Goal: Task Accomplishment & Management: Manage account settings

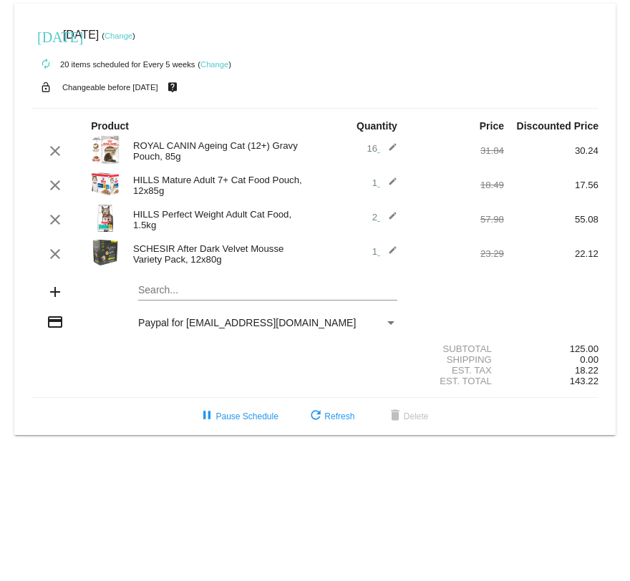
click at [132, 36] on link "Change" at bounding box center [118, 35] width 28 height 9
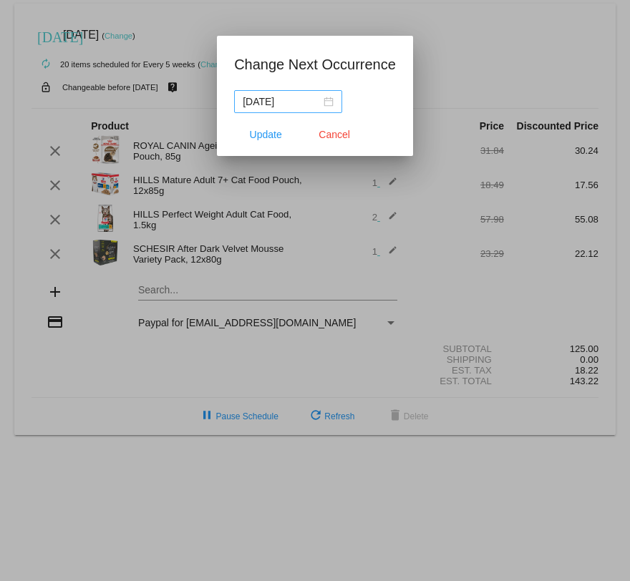
click at [323, 103] on nz-date-picker "[DATE]" at bounding box center [288, 101] width 108 height 23
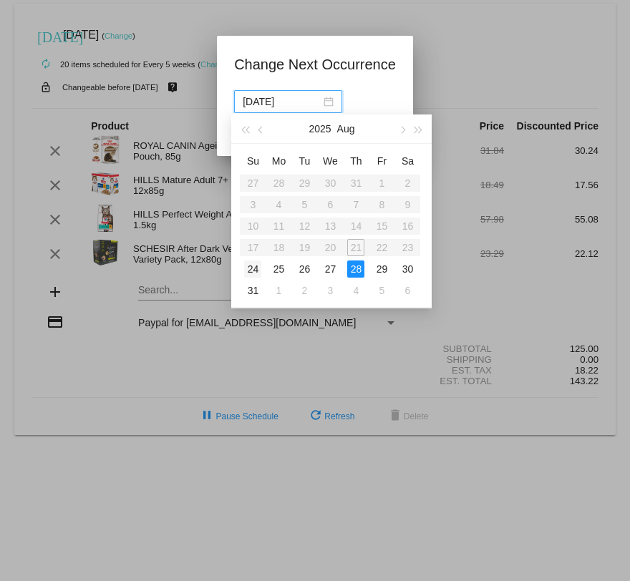
click at [251, 270] on div "24" at bounding box center [252, 268] width 17 height 17
type input "[DATE]"
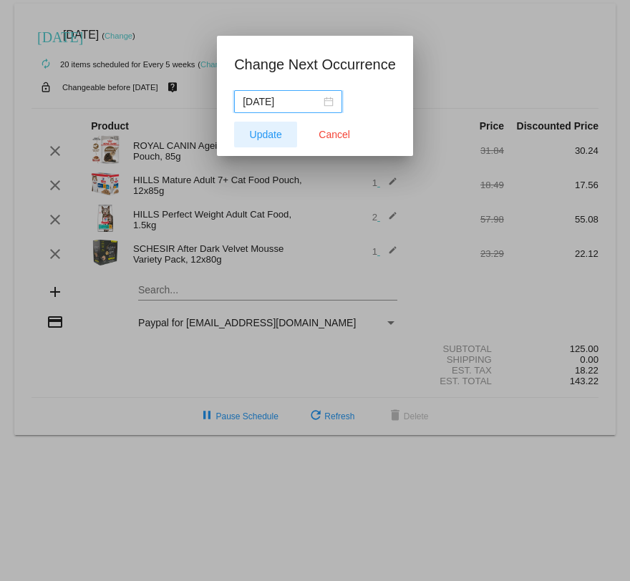
click at [260, 129] on span "Update" at bounding box center [266, 134] width 32 height 11
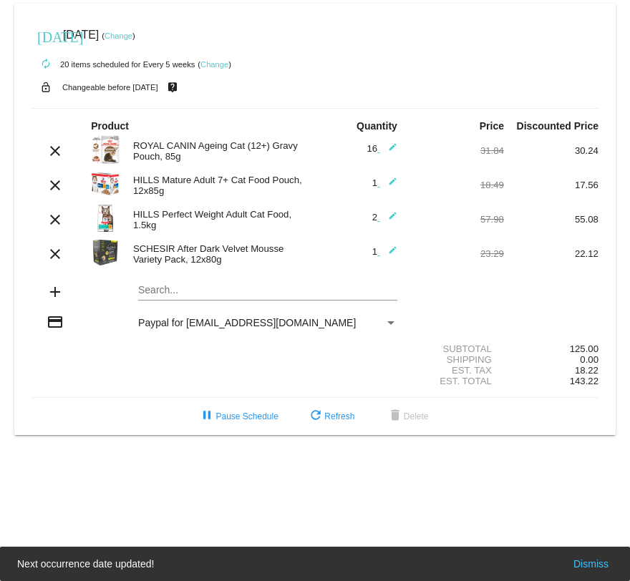
click at [394, 219] on mat-icon "edit" at bounding box center [388, 219] width 17 height 17
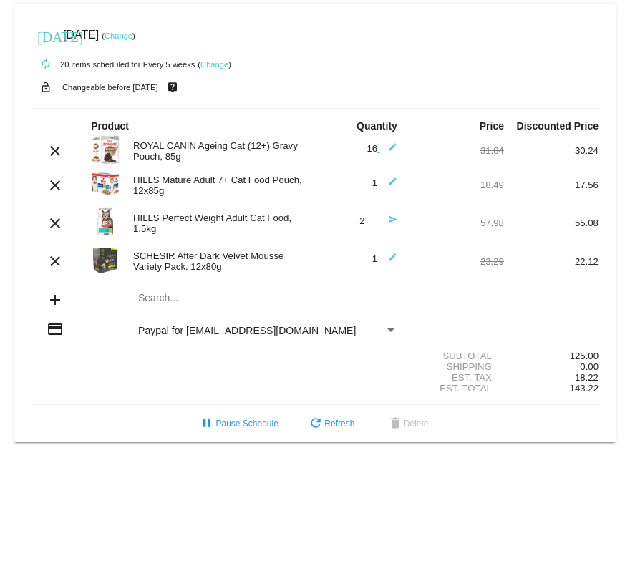
click at [393, 223] on mat-icon "send" at bounding box center [388, 223] width 17 height 17
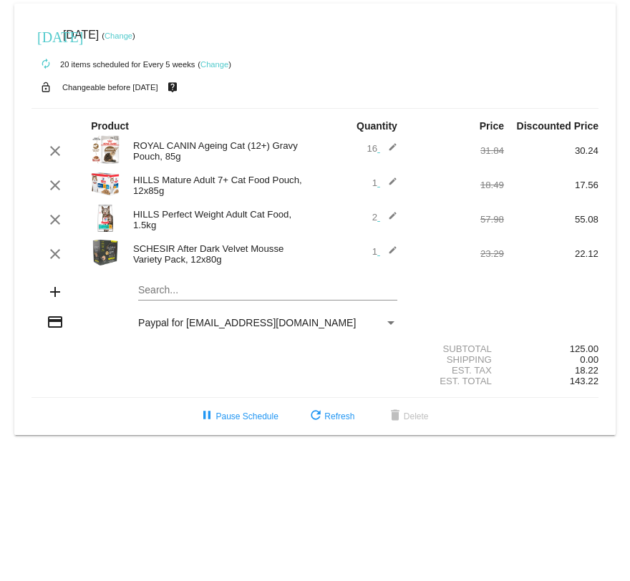
click at [374, 147] on span "16 edit" at bounding box center [381, 148] width 30 height 11
click at [396, 150] on mat-icon "edit" at bounding box center [388, 150] width 17 height 17
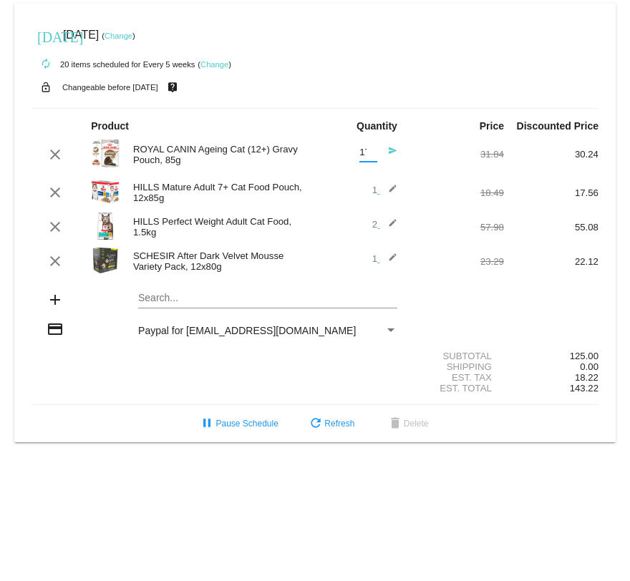
scroll to position [0, 3]
click at [371, 152] on input "17" at bounding box center [368, 152] width 18 height 11
click at [370, 157] on input "16" at bounding box center [368, 152] width 18 height 11
click at [370, 157] on input "15" at bounding box center [368, 152] width 18 height 11
click at [370, 157] on input "14" at bounding box center [368, 152] width 18 height 11
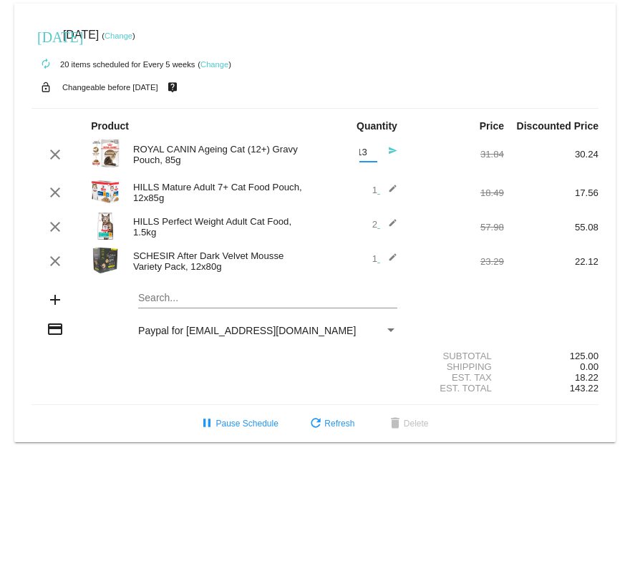
click at [370, 157] on input "13" at bounding box center [368, 152] width 18 height 11
type input "12"
click at [370, 157] on input "12" at bounding box center [368, 152] width 18 height 11
click at [375, 230] on span "2 edit" at bounding box center [384, 224] width 25 height 11
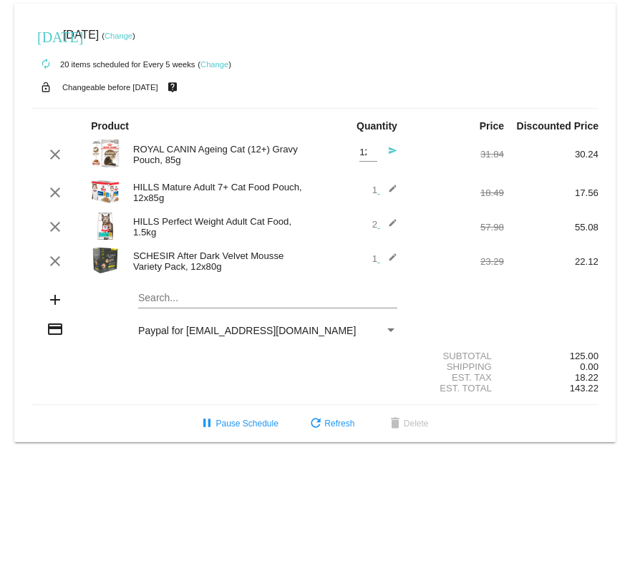
click at [391, 228] on mat-icon "edit" at bounding box center [388, 226] width 17 height 17
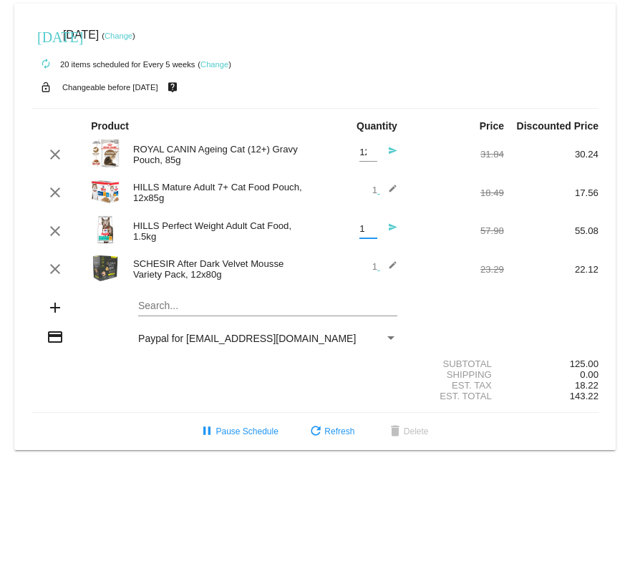
click at [366, 230] on input "1" at bounding box center [368, 229] width 18 height 11
click at [371, 225] on input "2" at bounding box center [368, 229] width 18 height 11
type input "3"
click at [371, 225] on input "3" at bounding box center [368, 229] width 18 height 11
click at [395, 57] on div "autorenew 20 items scheduled for Every 5 weeks ( Change )" at bounding box center [314, 63] width 567 height 29
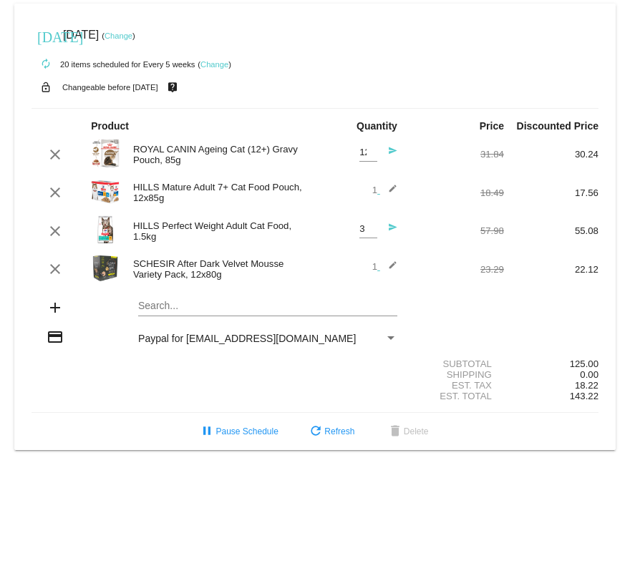
click at [393, 230] on mat-icon "send" at bounding box center [388, 231] width 17 height 17
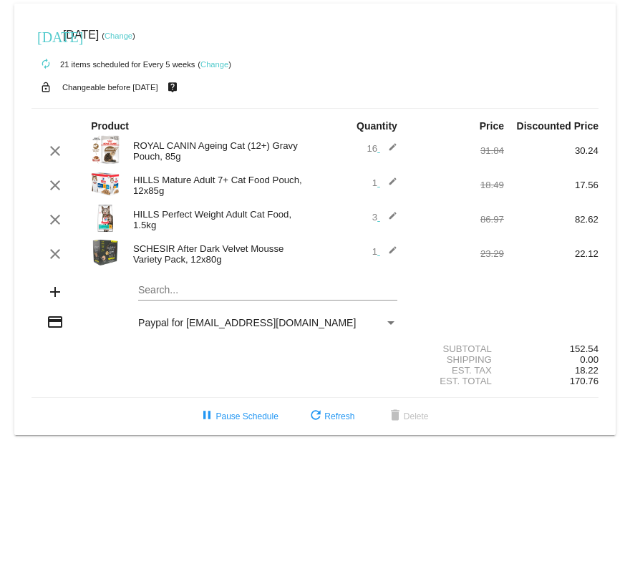
click at [391, 149] on mat-icon "edit" at bounding box center [388, 150] width 17 height 17
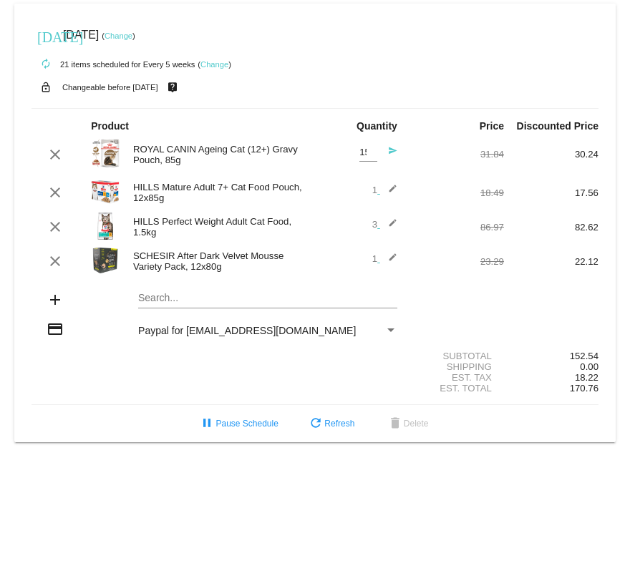
scroll to position [0, 3]
click at [366, 155] on input "15" at bounding box center [368, 152] width 18 height 11
click at [371, 155] on input "14" at bounding box center [368, 152] width 18 height 11
click at [371, 155] on input "13" at bounding box center [368, 152] width 18 height 11
click at [371, 155] on input "12" at bounding box center [368, 152] width 18 height 11
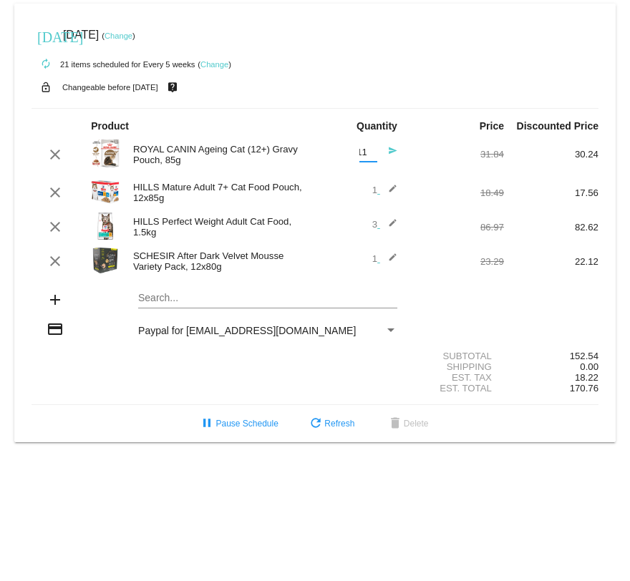
click at [371, 155] on input "11" at bounding box center [368, 152] width 18 height 11
type input "10"
click at [371, 155] on input "10" at bounding box center [368, 152] width 18 height 11
click at [394, 153] on mat-icon "send" at bounding box center [388, 154] width 17 height 17
